Goal: Transaction & Acquisition: Purchase product/service

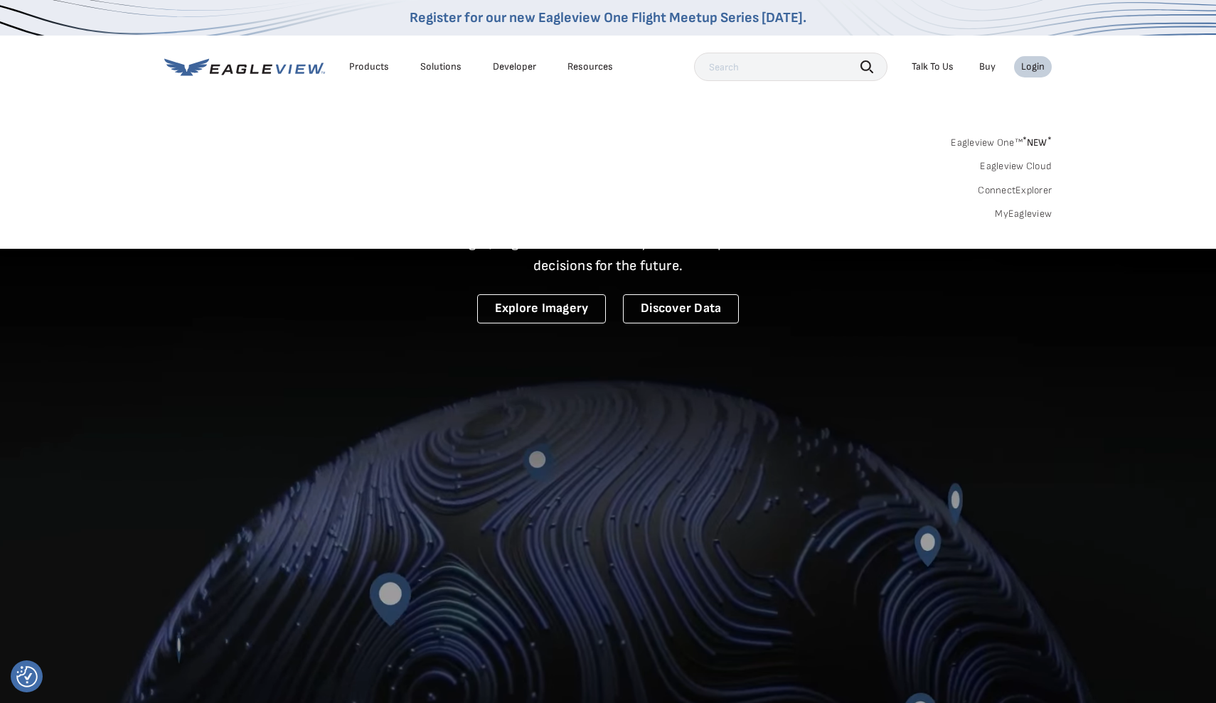
click at [1027, 69] on div "Login" at bounding box center [1032, 66] width 23 height 13
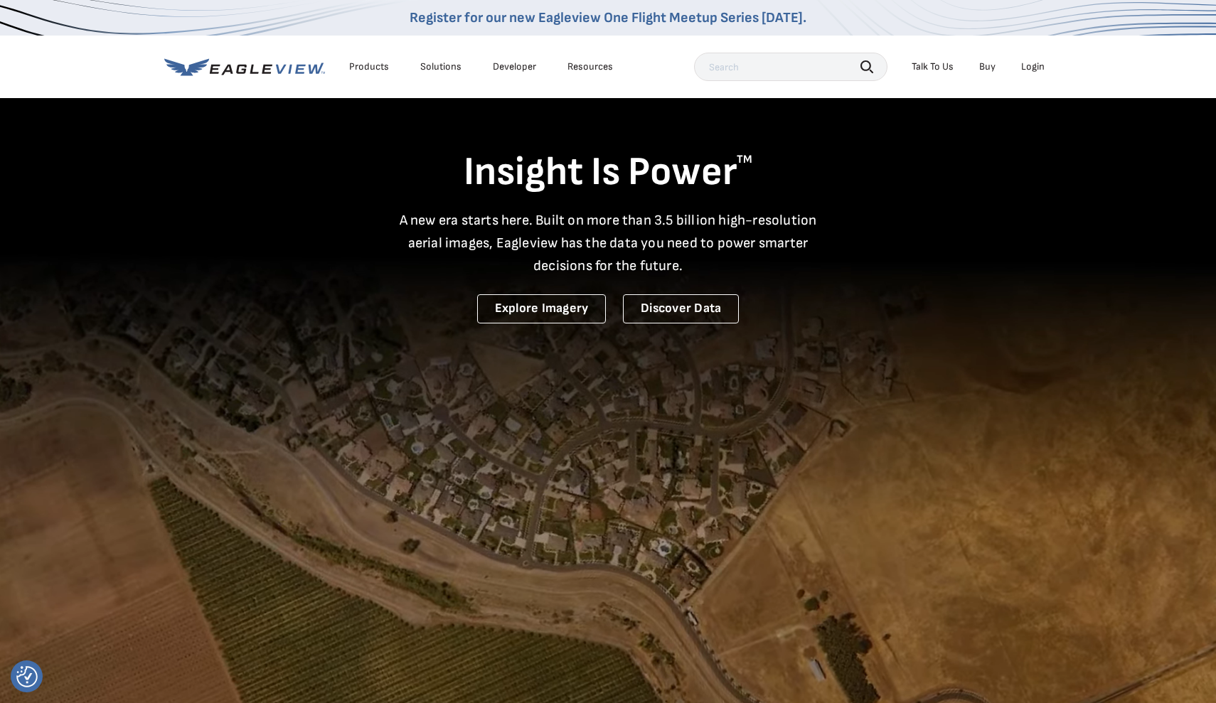
click at [1029, 74] on li "Login" at bounding box center [1033, 66] width 38 height 21
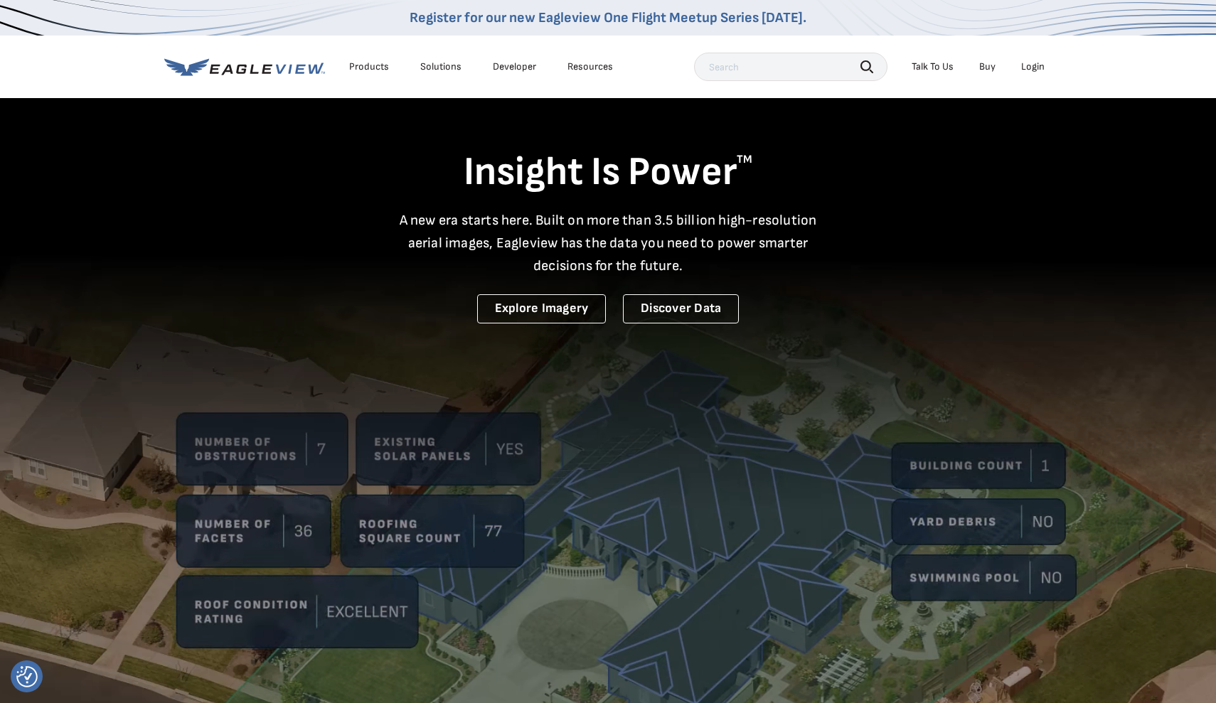
click at [1032, 68] on div "Login" at bounding box center [1032, 66] width 23 height 13
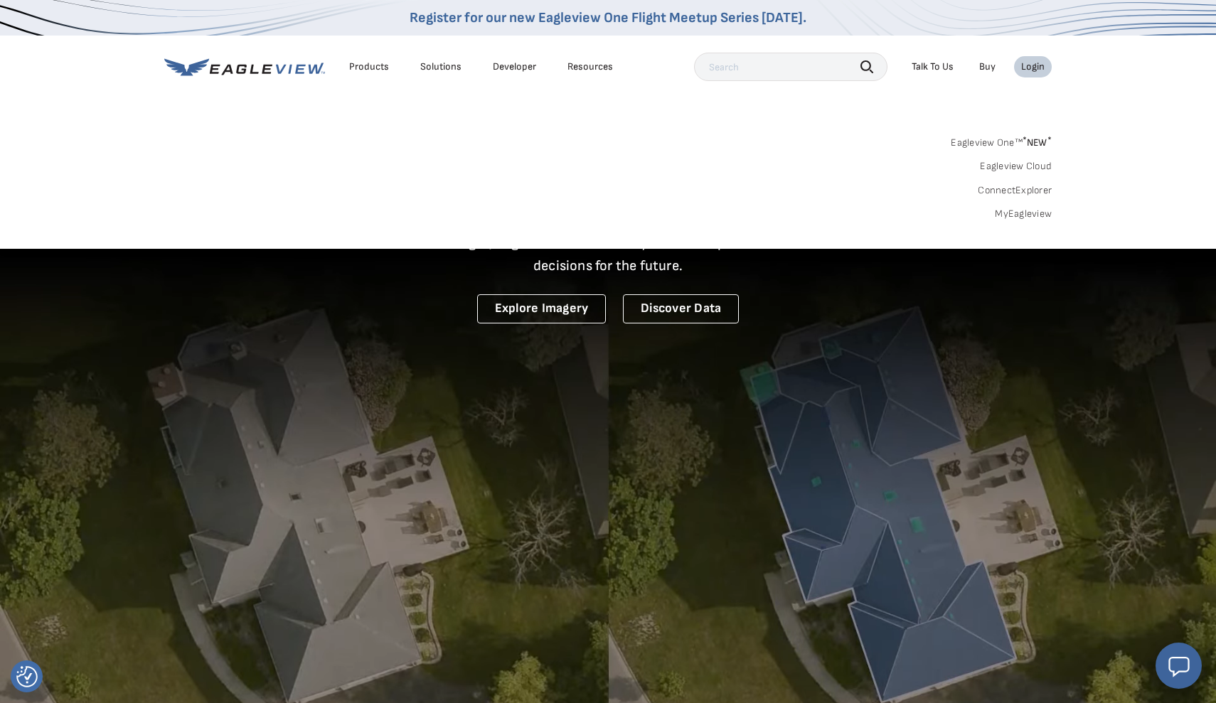
click at [1015, 212] on link "MyEagleview" at bounding box center [1022, 214] width 57 height 13
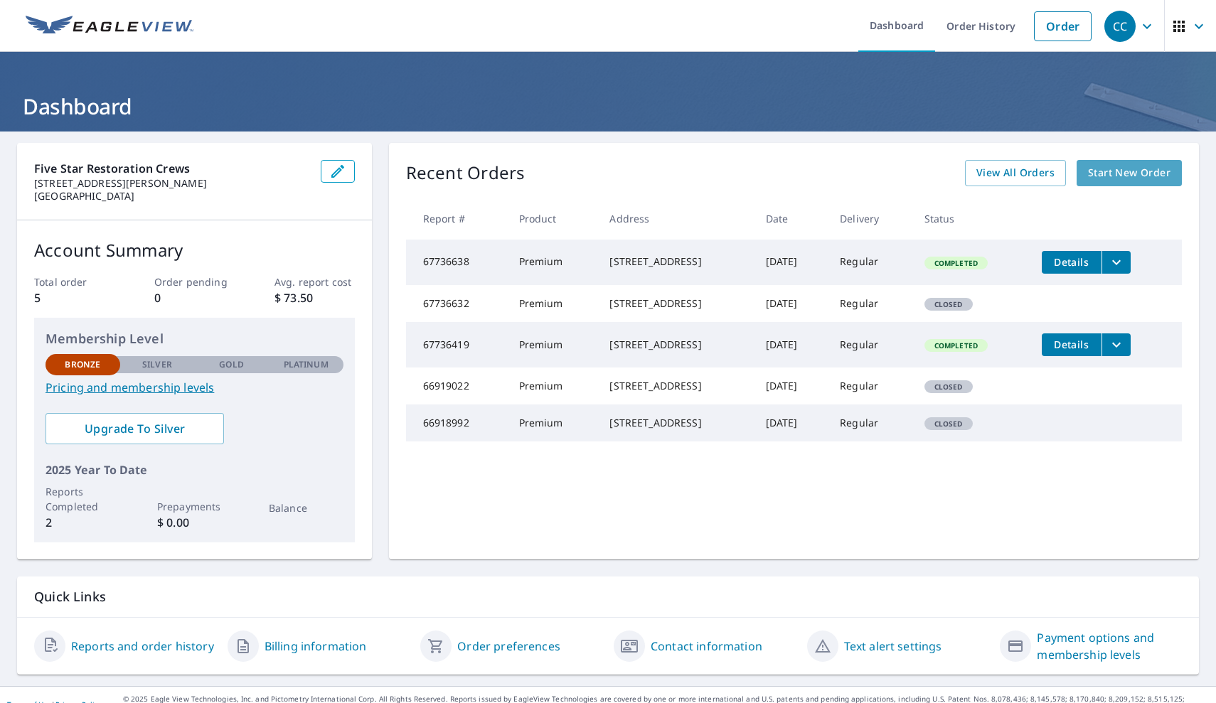
click at [1158, 178] on span "Start New Order" at bounding box center [1129, 173] width 82 height 18
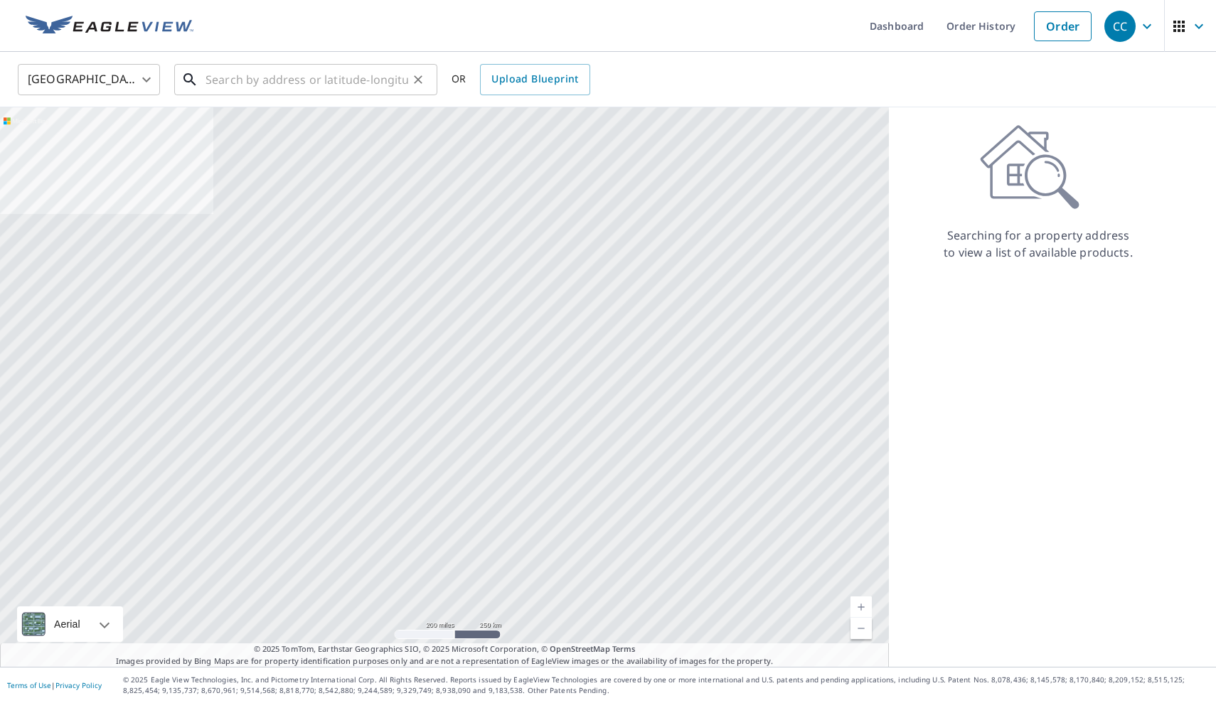
click at [316, 80] on input "text" at bounding box center [306, 80] width 203 height 40
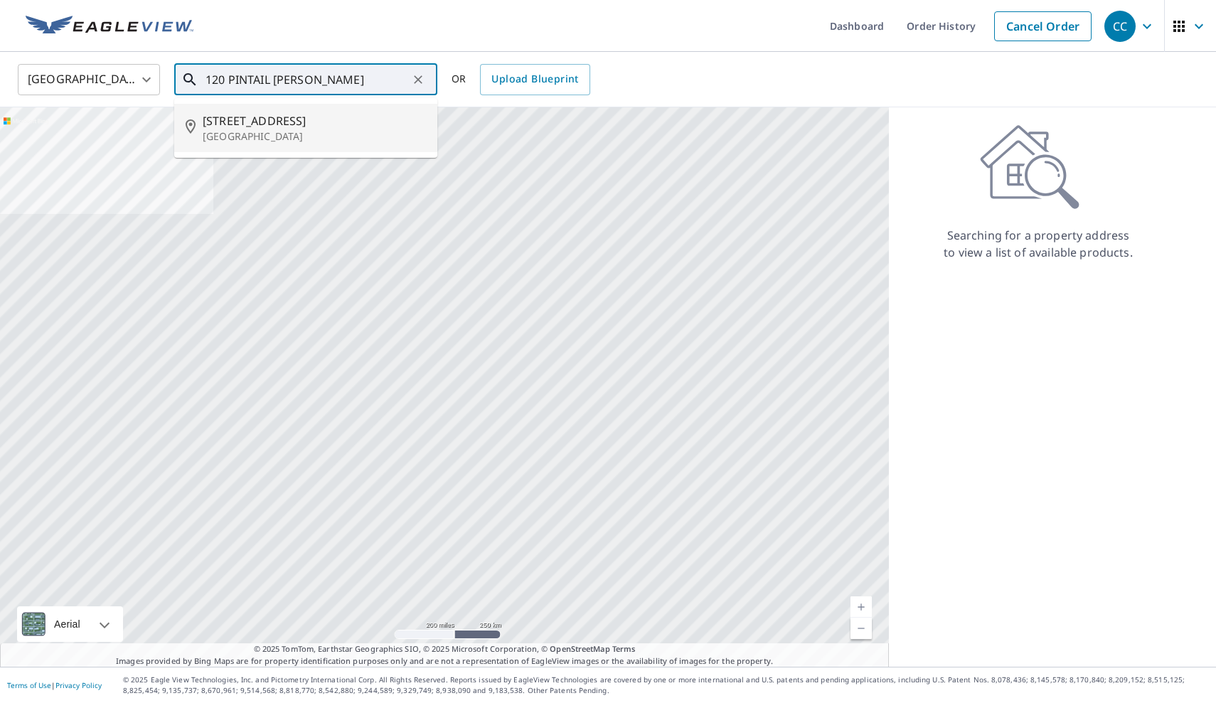
click at [301, 117] on span "[STREET_ADDRESS]" at bounding box center [314, 120] width 223 height 17
type input "[STREET_ADDRESS][PERSON_NAME]"
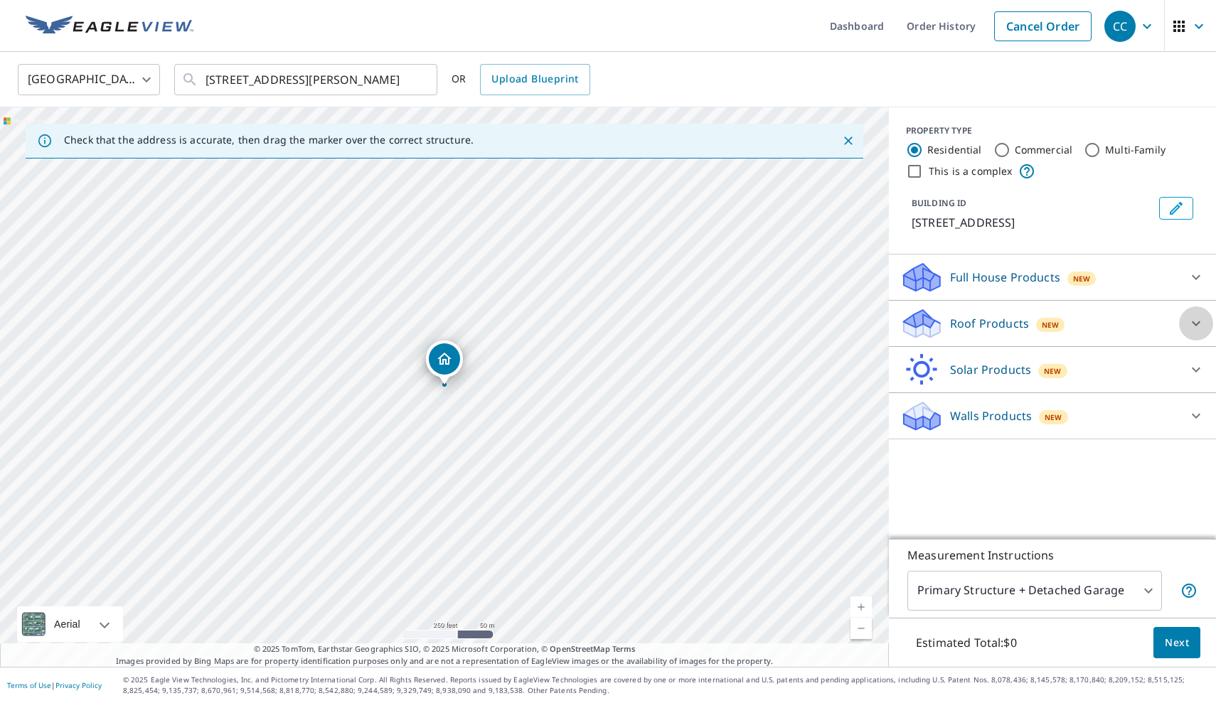
click at [1194, 331] on icon at bounding box center [1195, 323] width 17 height 17
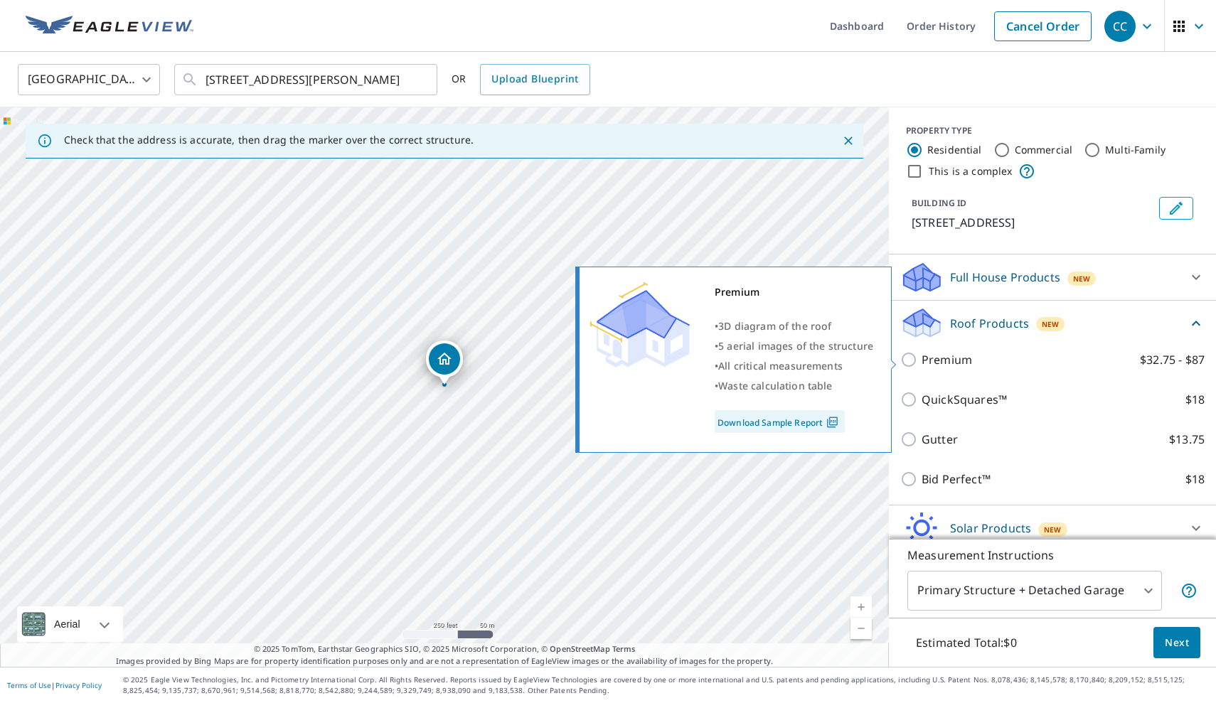
click at [1031, 353] on label "Premium $32.75 - $87" at bounding box center [1062, 359] width 283 height 17
click at [921, 353] on input "Premium $32.75 - $87" at bounding box center [910, 359] width 21 height 17
checkbox input "true"
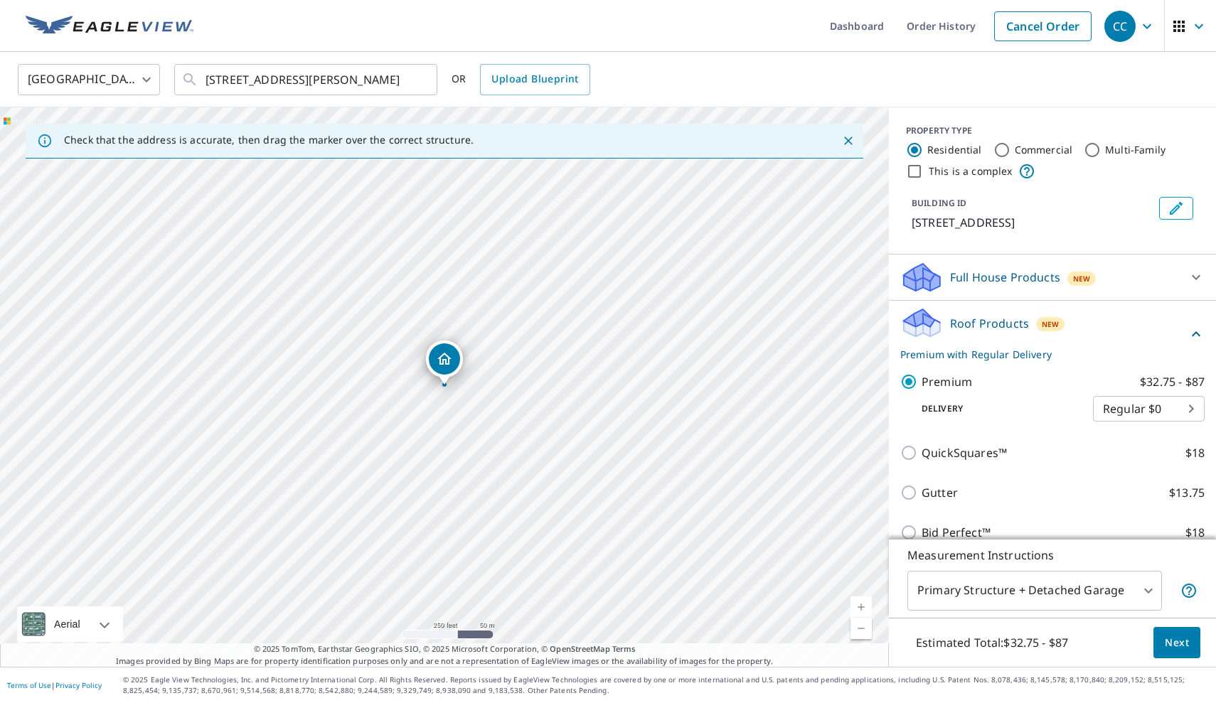
click at [1186, 653] on button "Next" at bounding box center [1176, 643] width 47 height 32
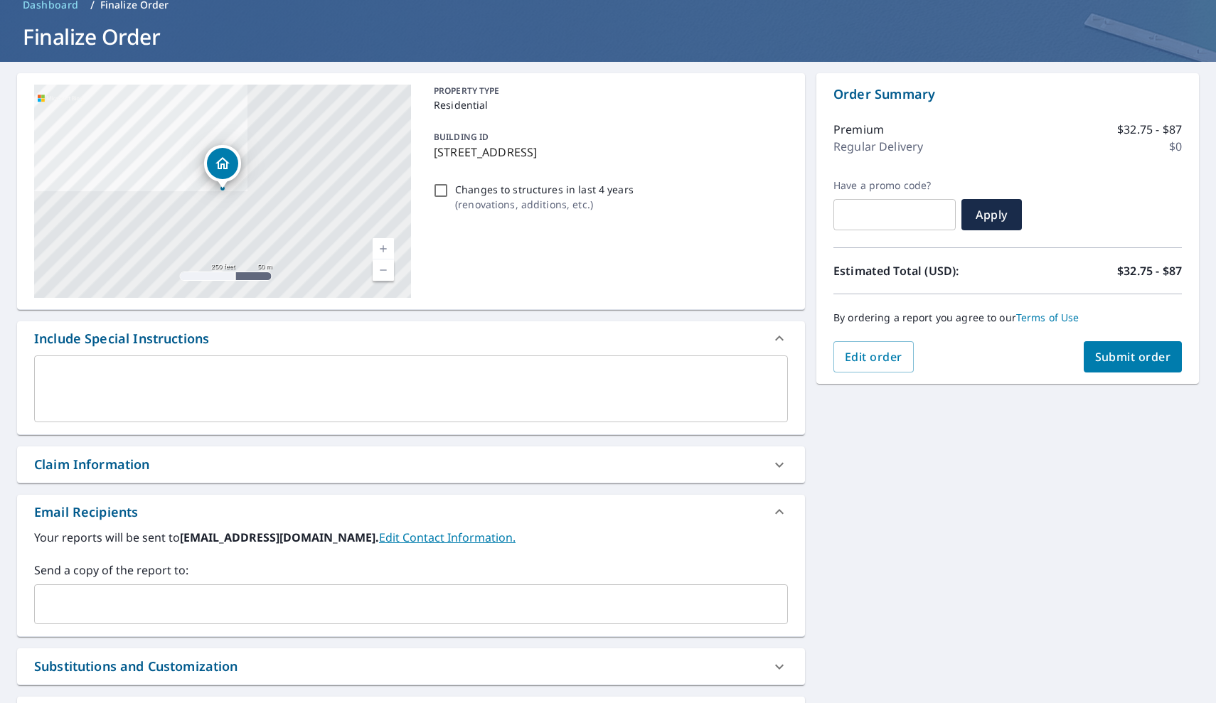
scroll to position [60, 0]
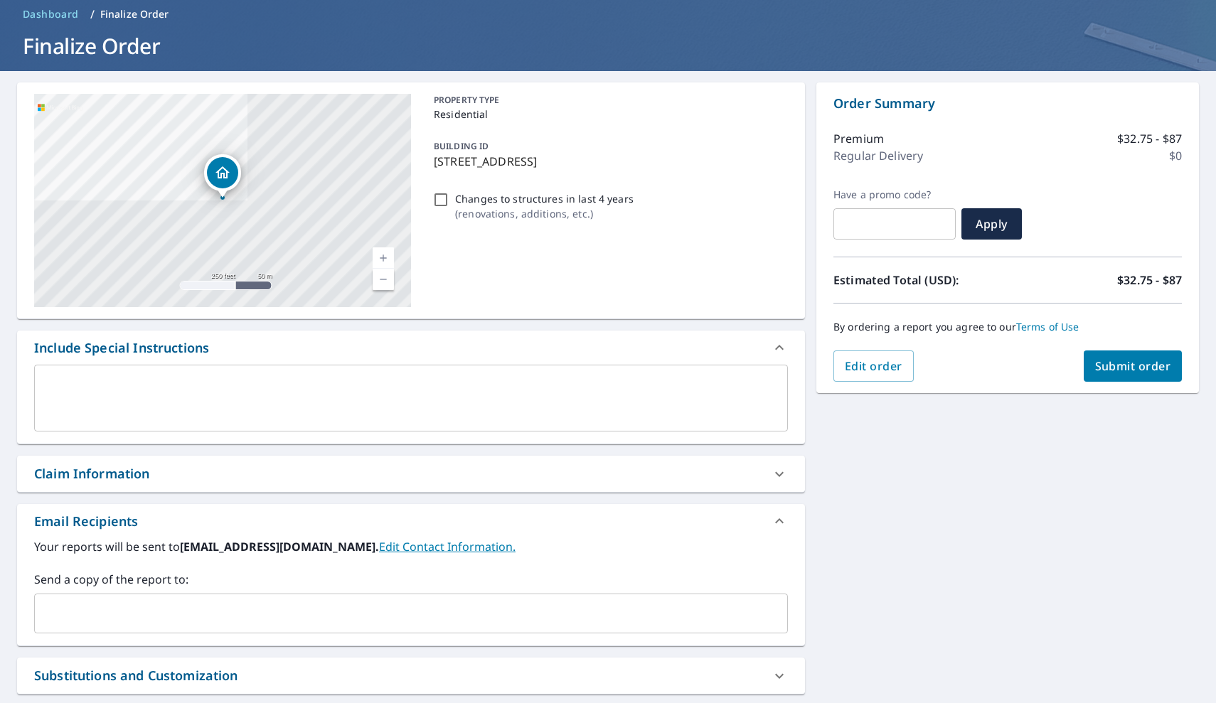
click at [1122, 373] on span "Submit order" at bounding box center [1133, 366] width 76 height 16
